Goal: Check status: Check status

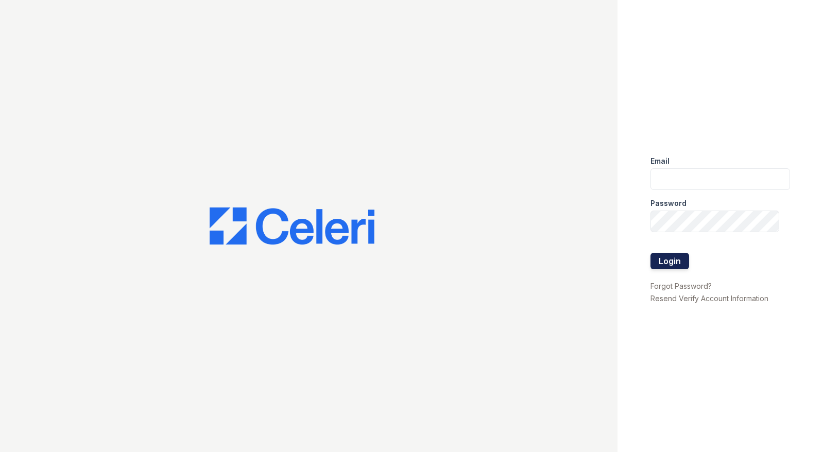
type input "Renewwaltham@trinity-pm.com"
drag, startPoint x: 675, startPoint y: 259, endPoint x: 673, endPoint y: 253, distance: 6.0
click at [674, 255] on button "Login" at bounding box center [670, 261] width 39 height 16
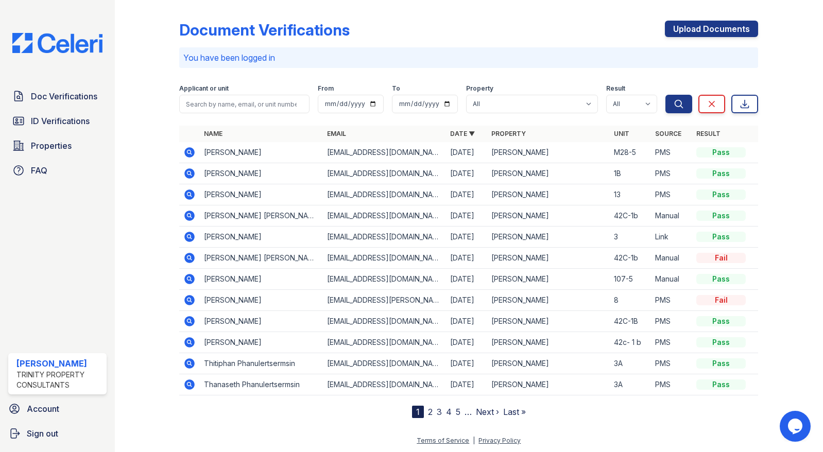
click at [192, 152] on icon at bounding box center [190, 152] width 10 height 10
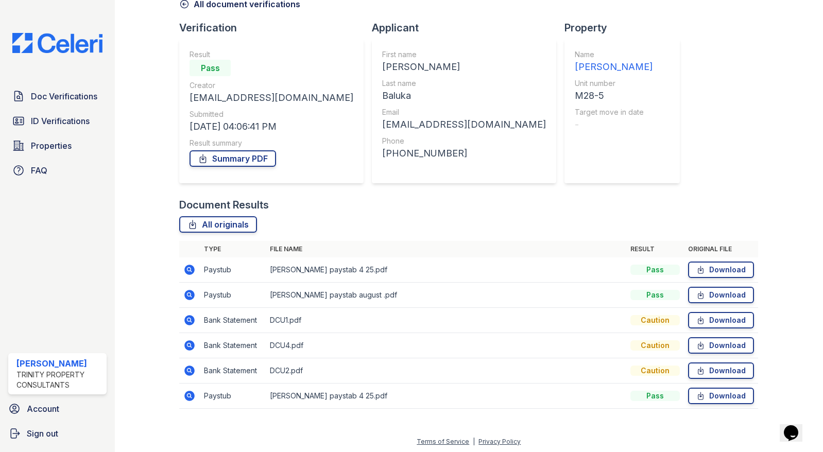
scroll to position [58, 0]
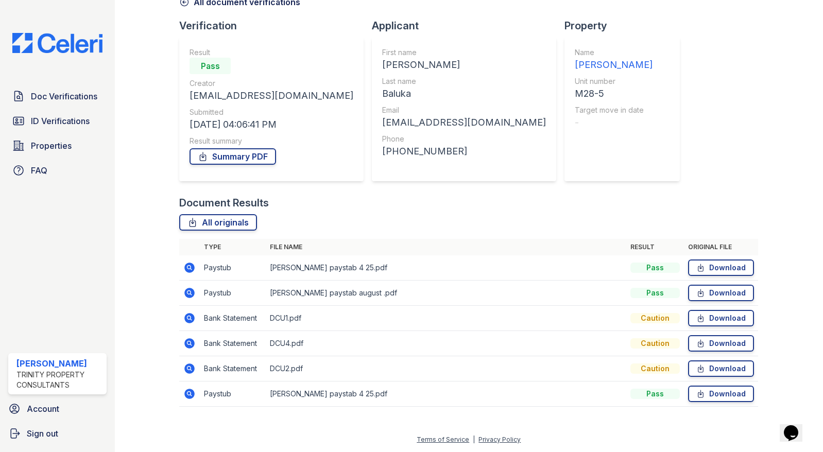
click at [188, 269] on icon at bounding box center [189, 268] width 12 height 12
